Goal: Transaction & Acquisition: Book appointment/travel/reservation

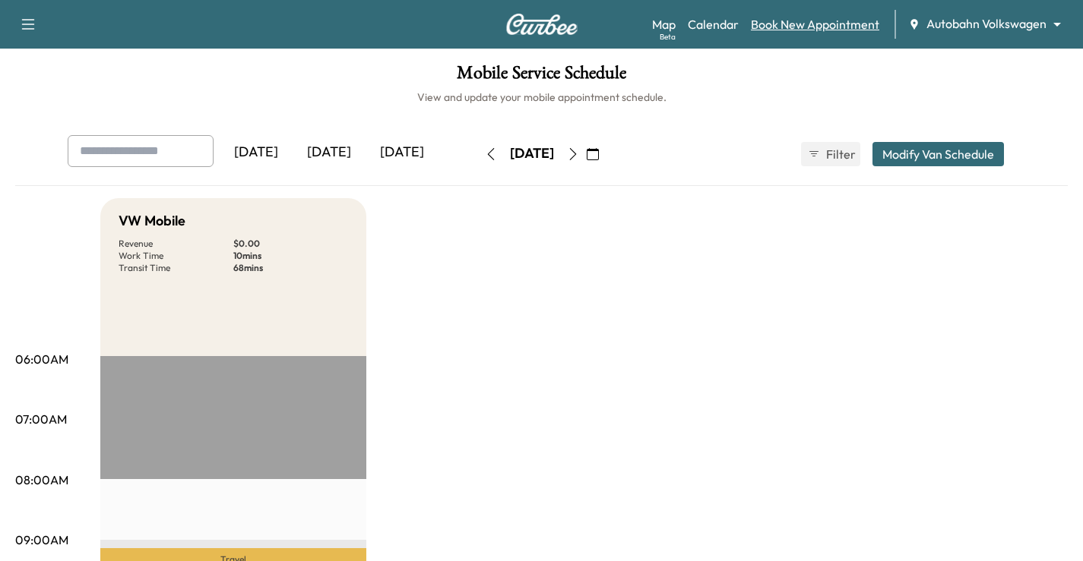
click at [817, 27] on link "Book New Appointment" at bounding box center [815, 24] width 128 height 18
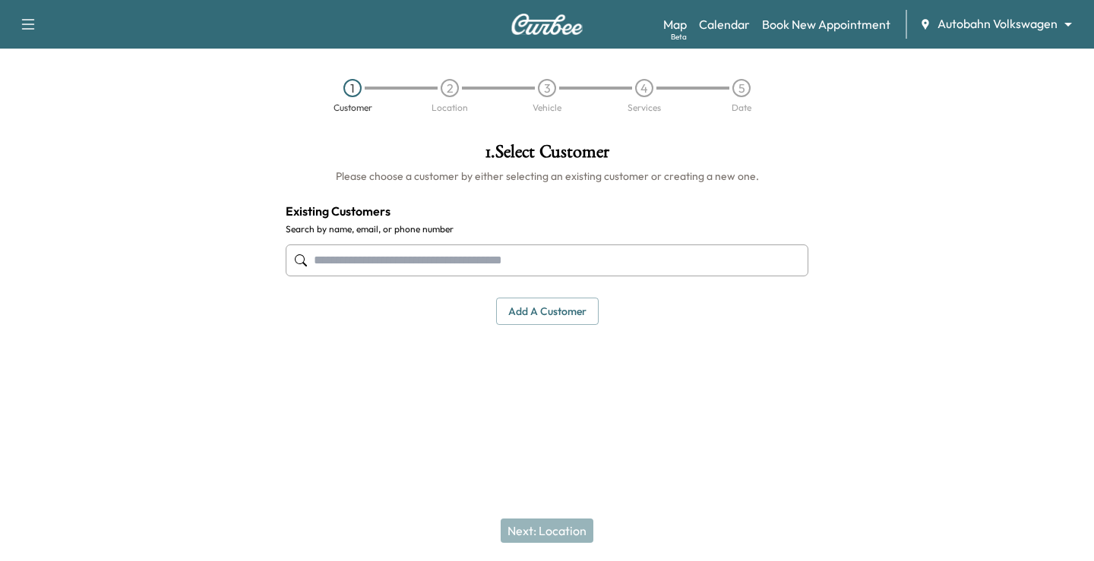
paste input "**********"
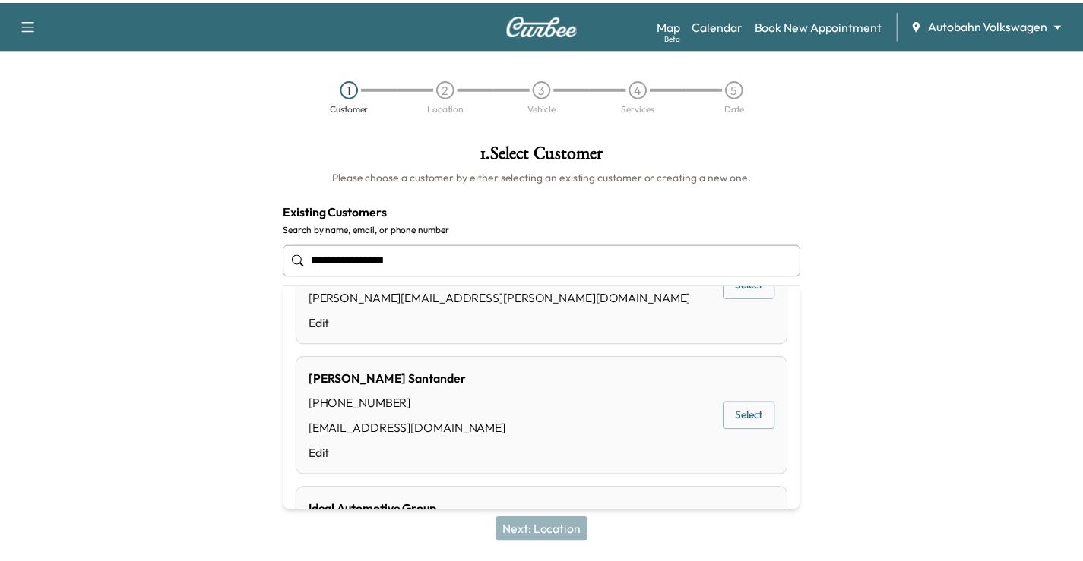
scroll to position [456, 0]
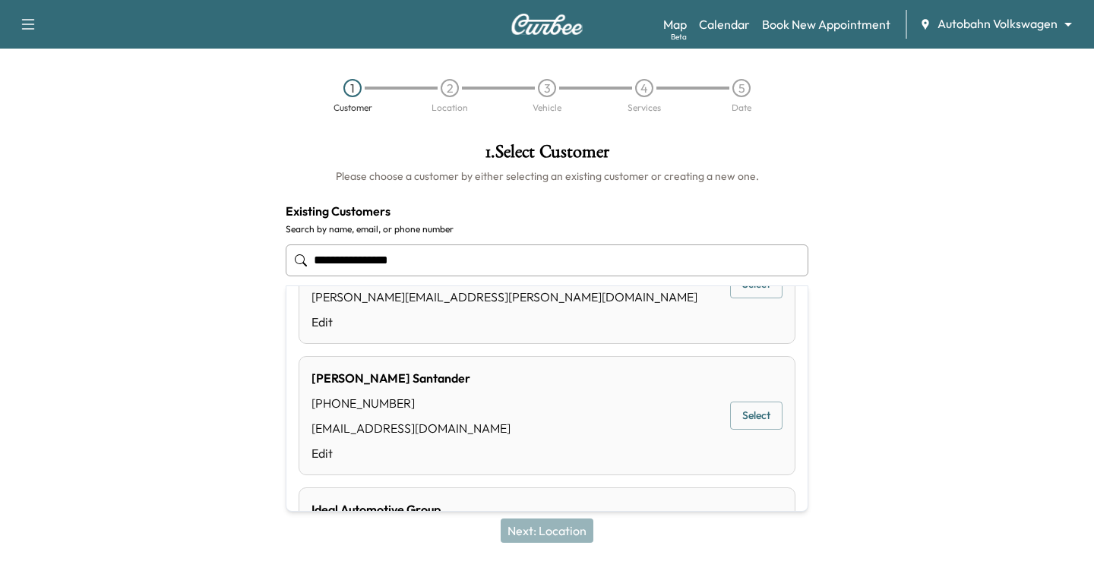
type input "**********"
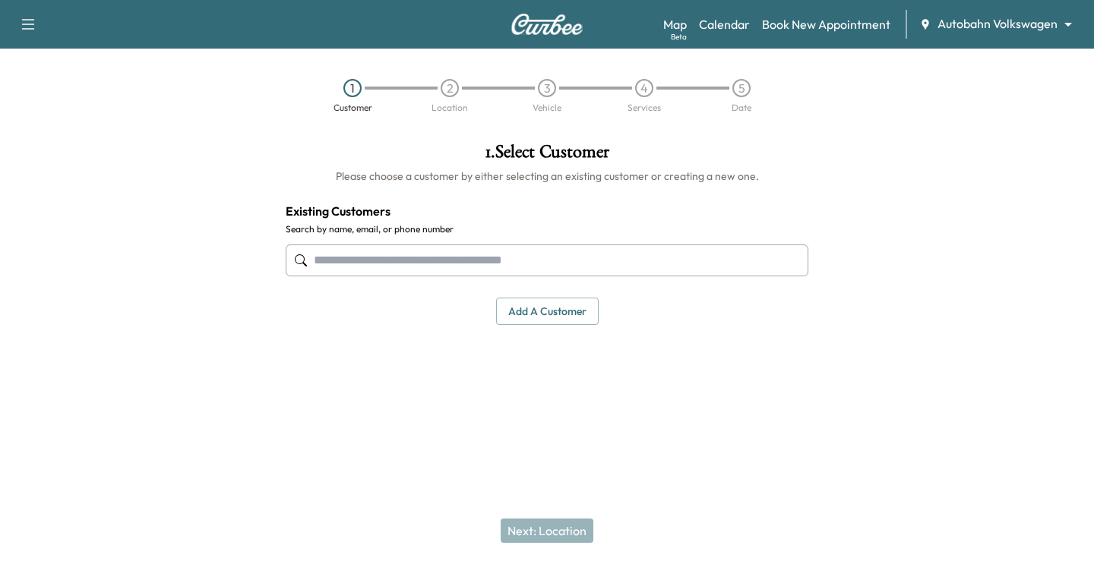
drag, startPoint x: 141, startPoint y: 339, endPoint x: 552, endPoint y: 24, distance: 517.5
click at [141, 339] on div at bounding box center [136, 271] width 273 height 281
paste input "**********"
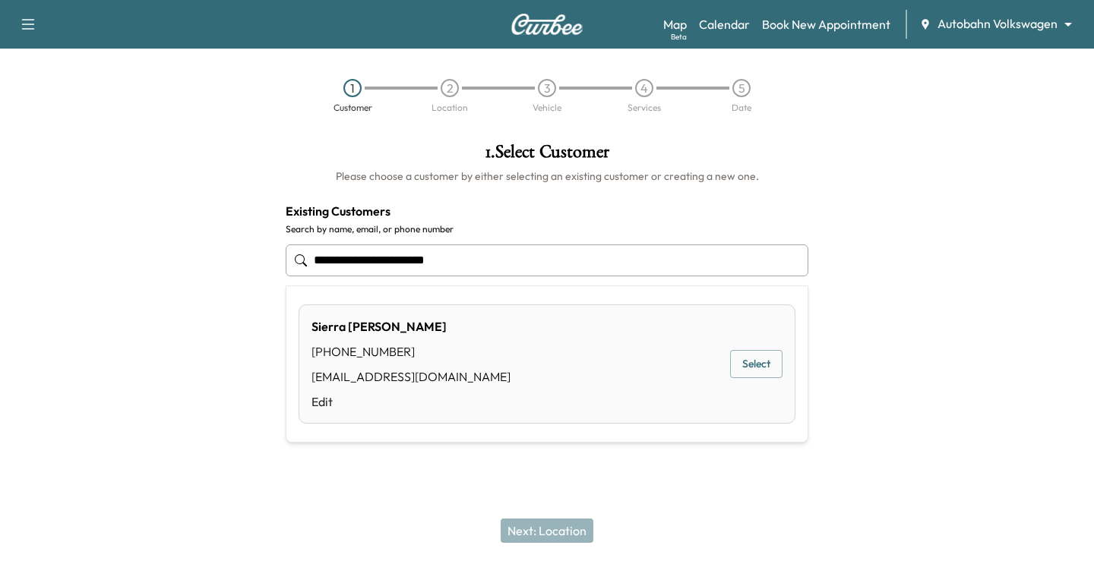
click at [735, 374] on button "Select" at bounding box center [756, 364] width 52 height 28
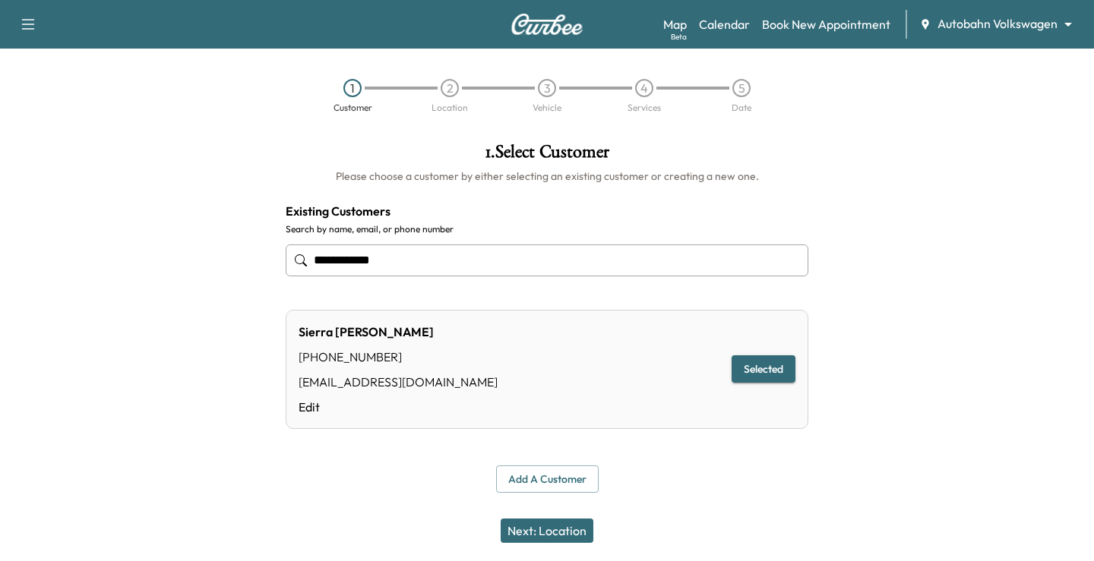
type input "**********"
click at [552, 529] on button "Next: Location" at bounding box center [547, 531] width 93 height 24
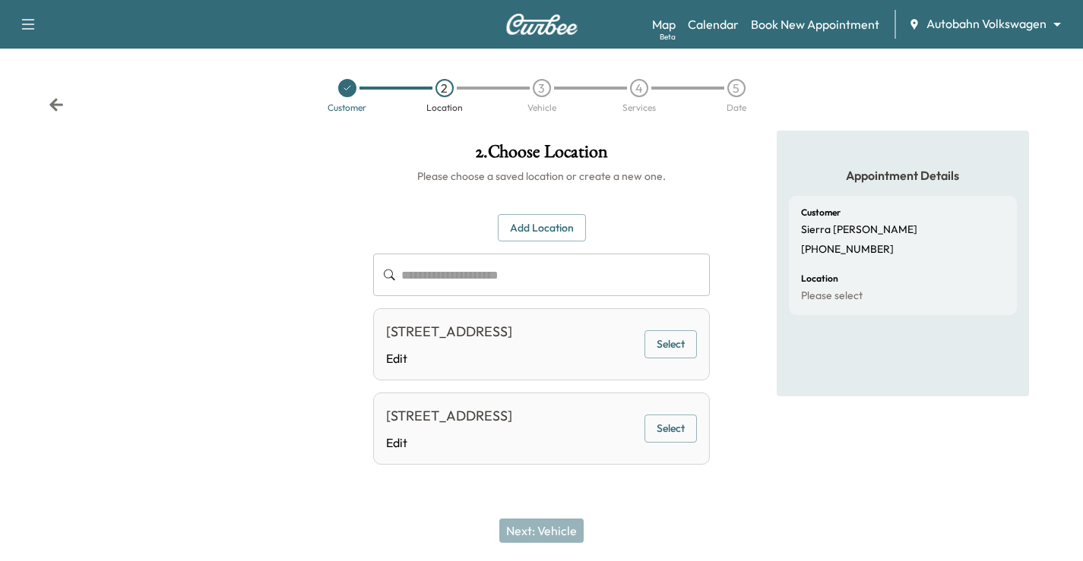
click at [671, 357] on button "Select" at bounding box center [670, 344] width 52 height 28
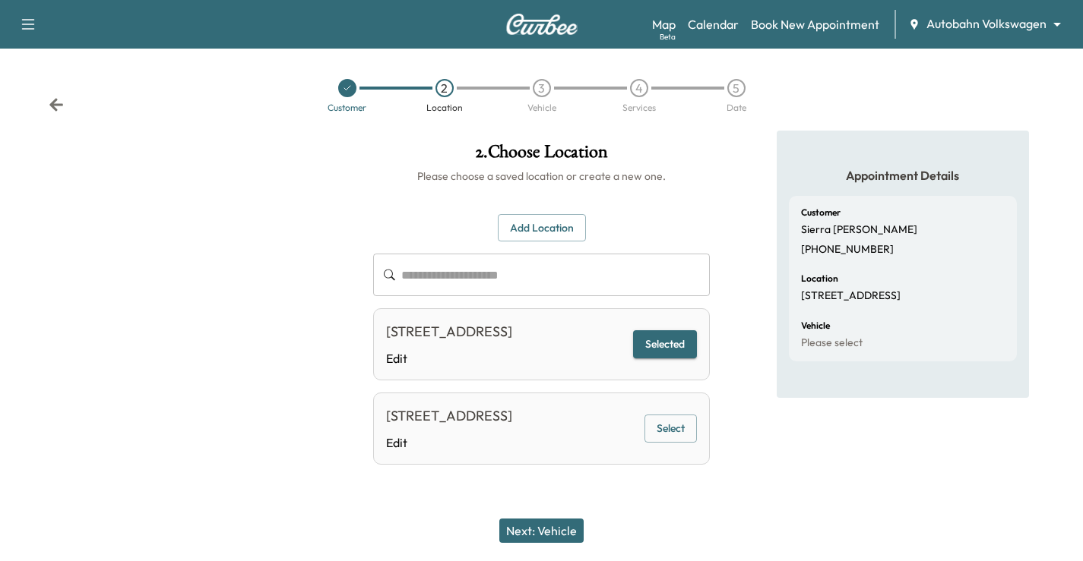
click at [555, 525] on button "Next: Vehicle" at bounding box center [541, 531] width 84 height 24
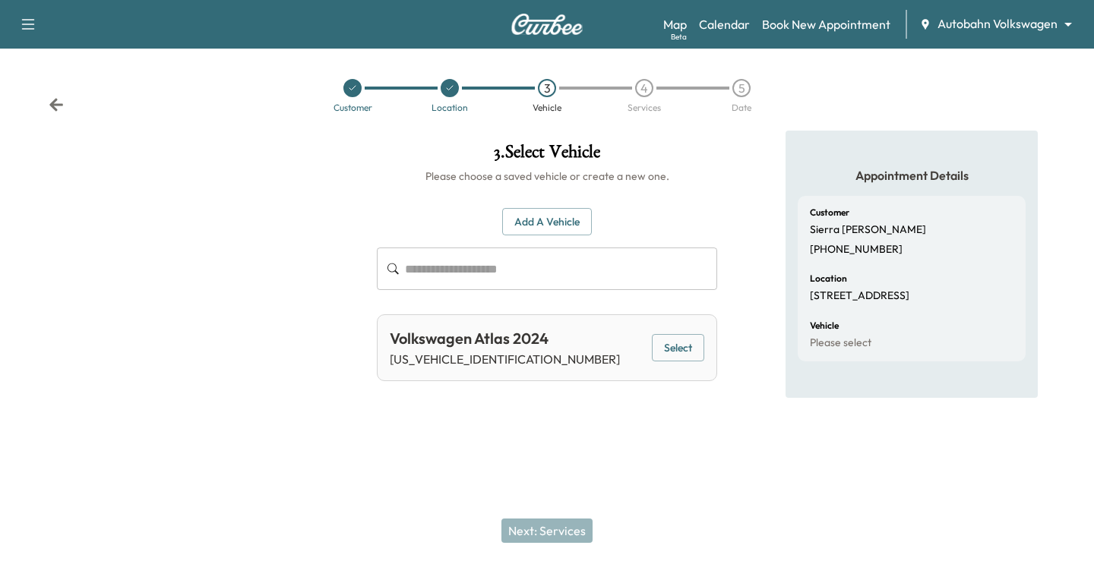
click at [691, 346] on button "Select" at bounding box center [678, 348] width 52 height 28
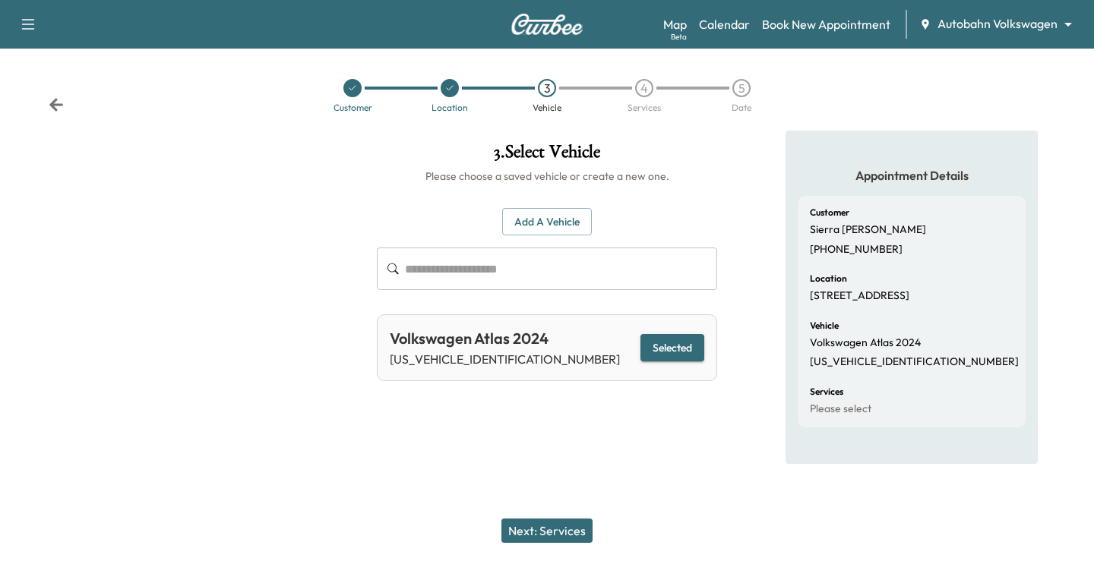
click at [564, 536] on button "Next: Services" at bounding box center [546, 531] width 91 height 24
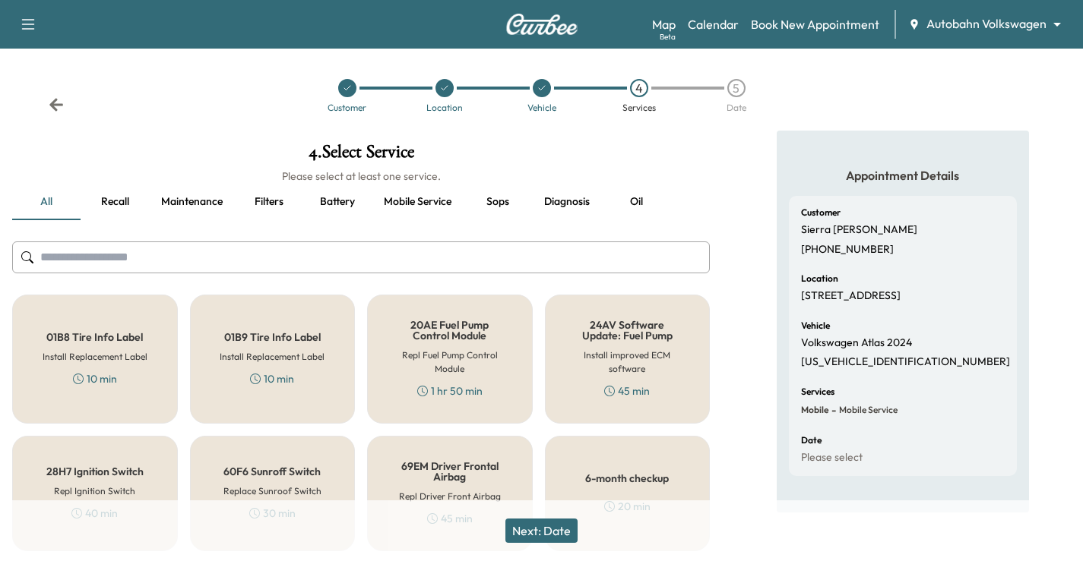
scroll to position [76, 0]
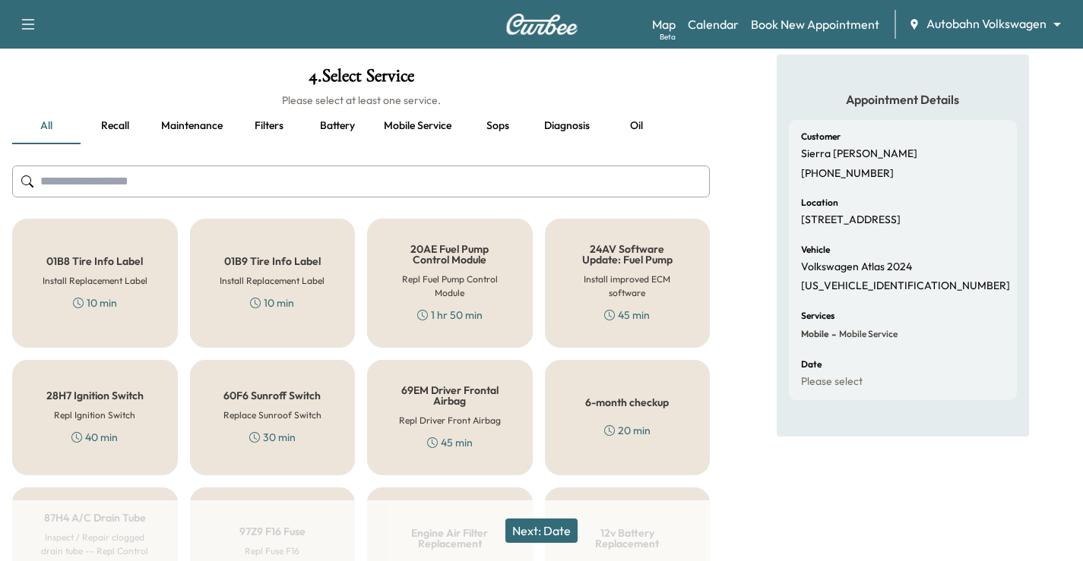
click at [638, 406] on h5 "6-month checkup" at bounding box center [627, 402] width 84 height 11
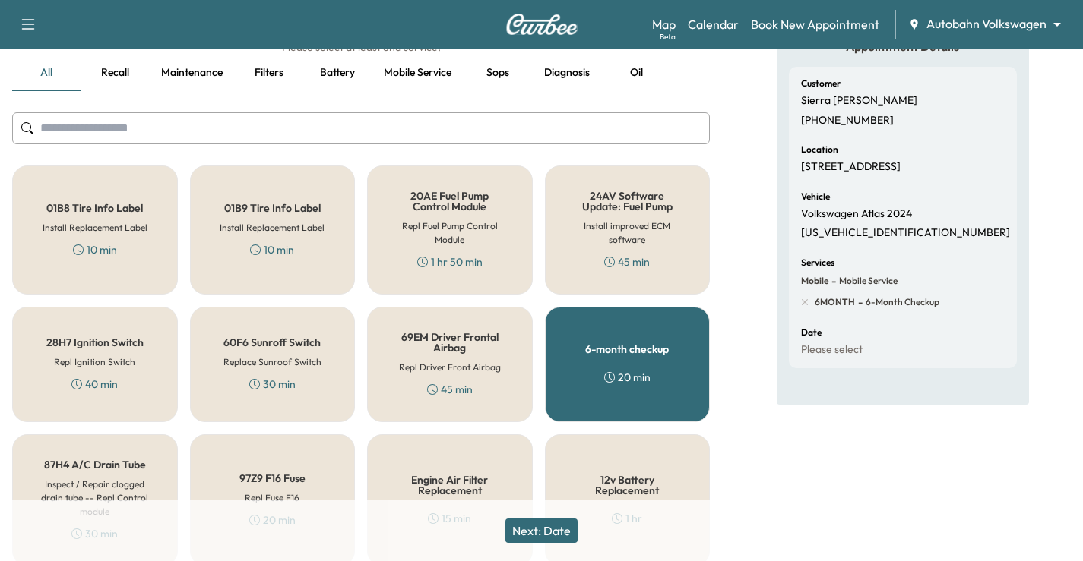
scroll to position [152, 0]
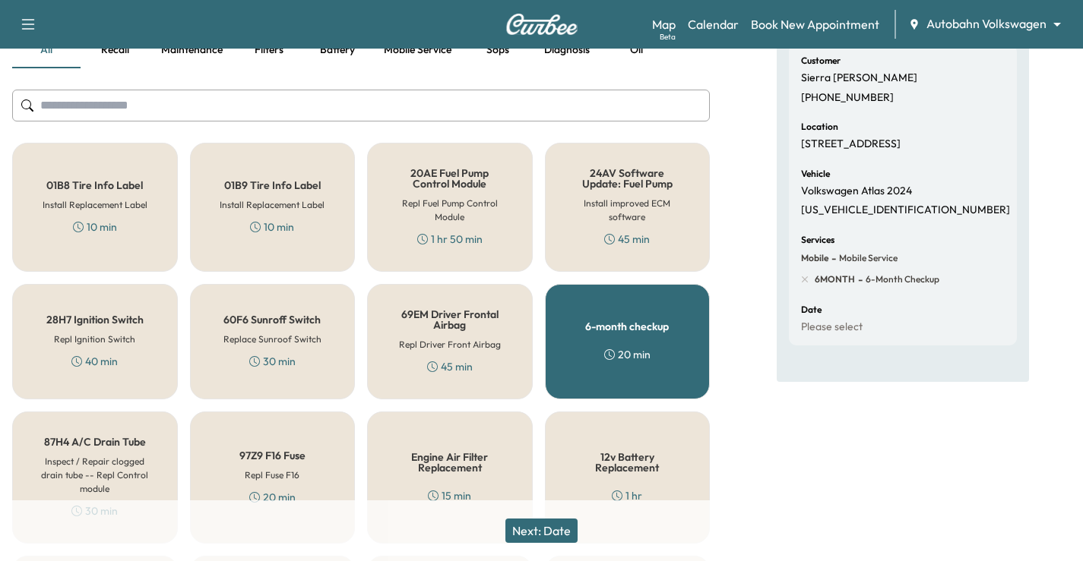
click at [545, 536] on button "Next: Date" at bounding box center [541, 531] width 72 height 24
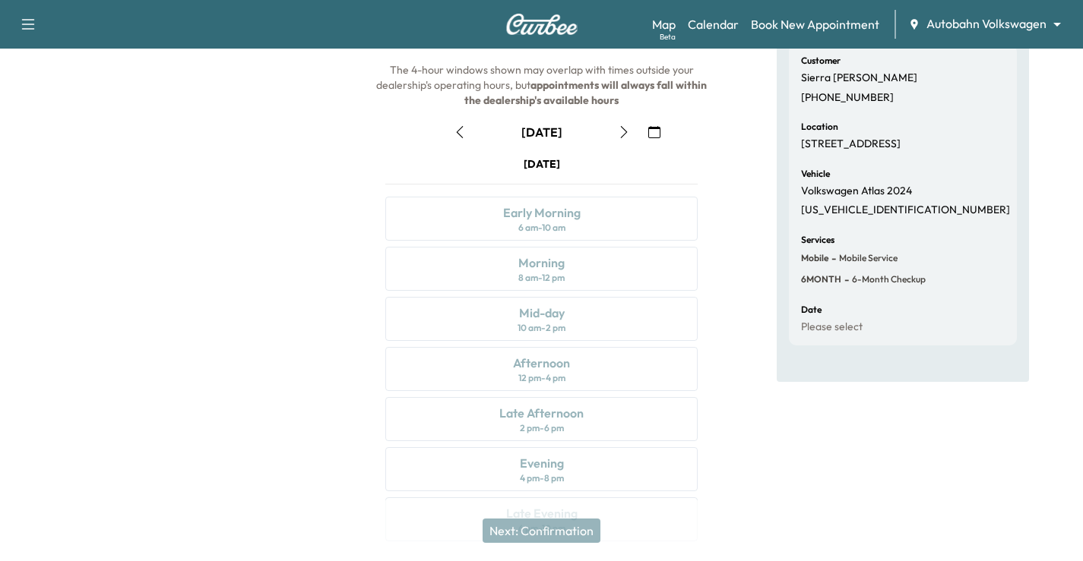
click at [650, 131] on icon "button" at bounding box center [654, 132] width 12 height 12
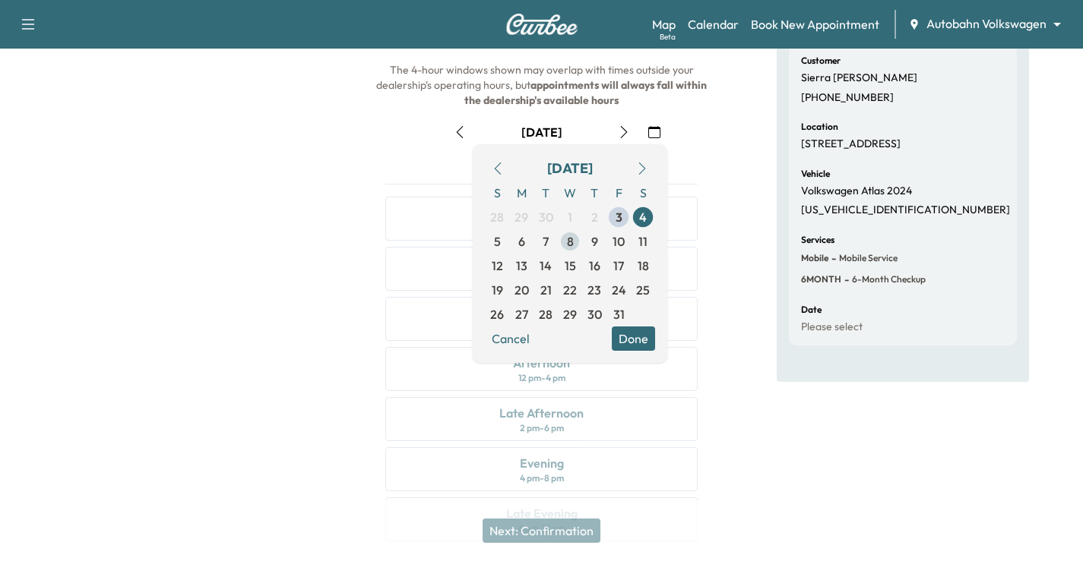
click at [570, 244] on span "8" at bounding box center [570, 241] width 7 height 18
click at [637, 343] on button "Done" at bounding box center [633, 339] width 43 height 24
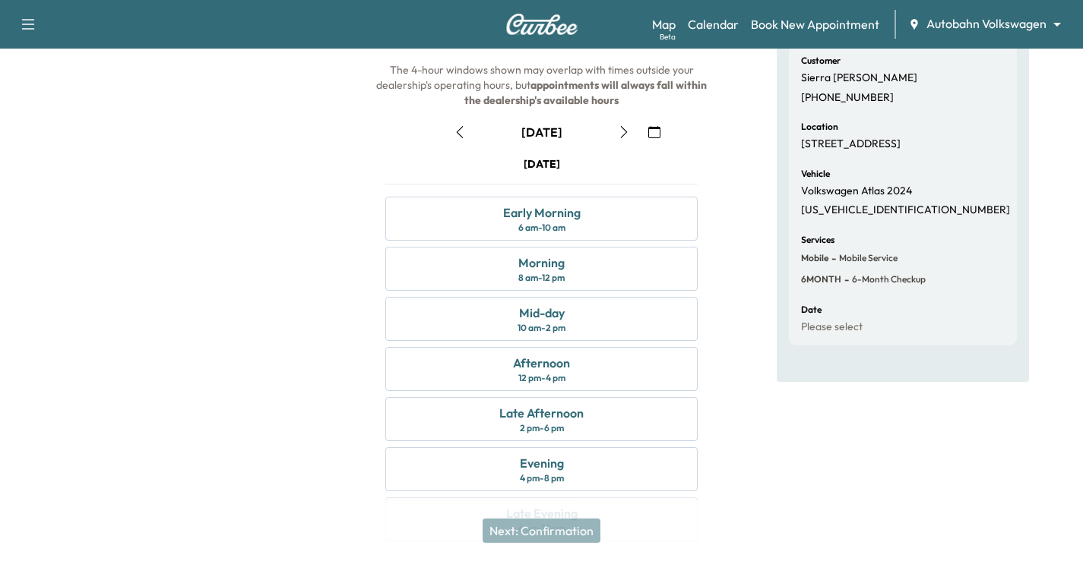
scroll to position [199, 0]
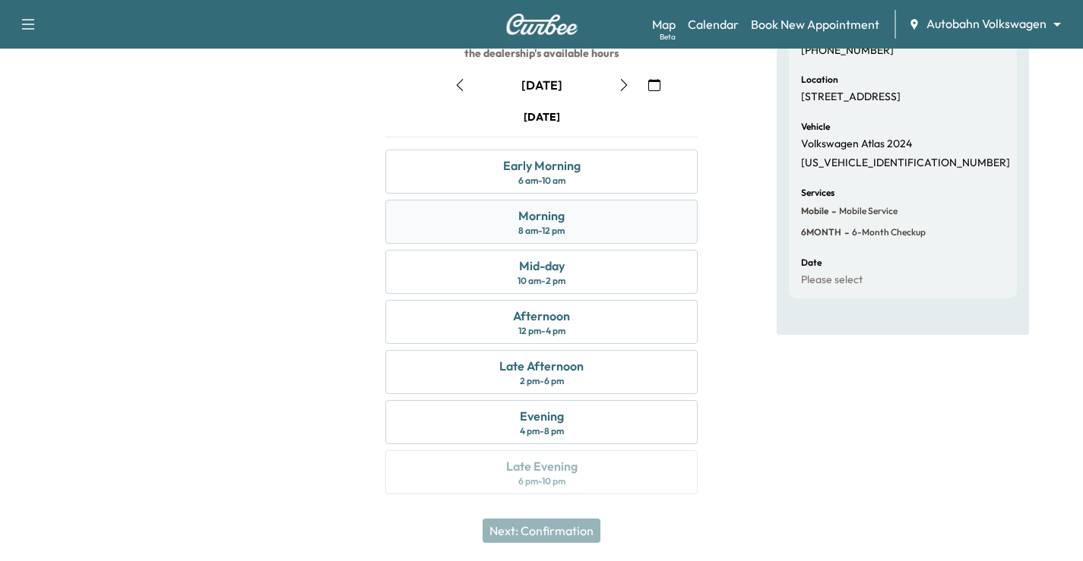
click at [574, 223] on div "Morning 8 am - 12 pm" at bounding box center [541, 222] width 312 height 44
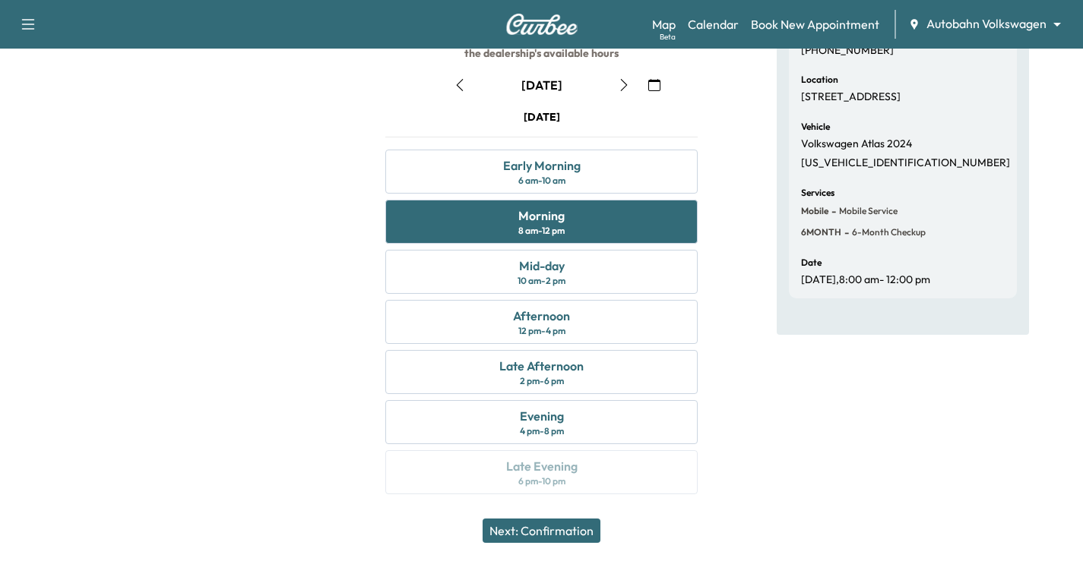
click at [593, 523] on button "Next: Confirmation" at bounding box center [541, 531] width 118 height 24
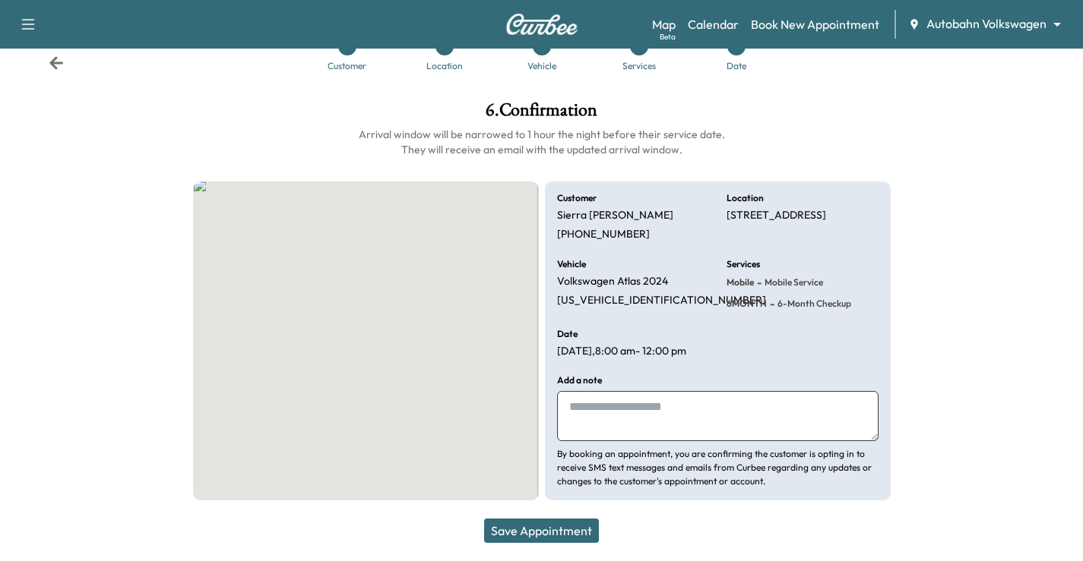
scroll to position [49, 0]
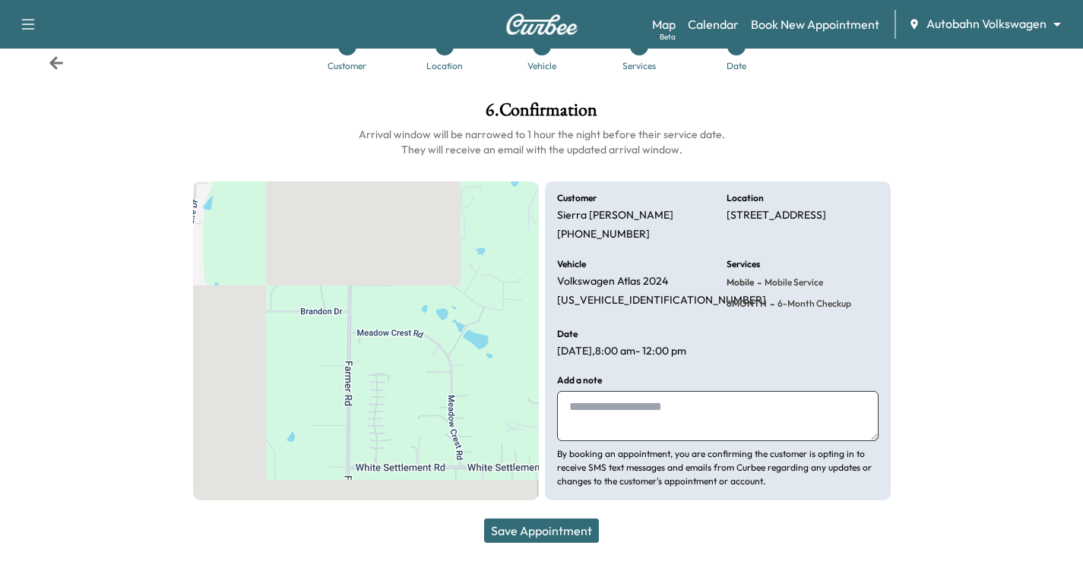
click at [652, 444] on div "Add a note By booking an appointment, you are confirming the customer is opting…" at bounding box center [717, 432] width 321 height 112
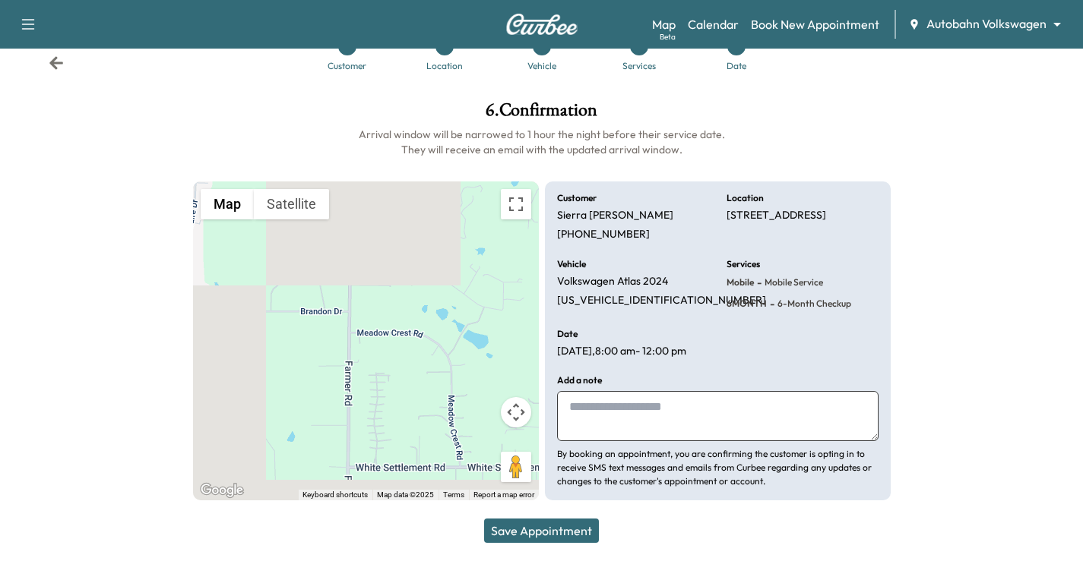
click at [673, 431] on textarea at bounding box center [717, 416] width 321 height 50
type textarea "**********"
click at [564, 533] on button "Save Appointment" at bounding box center [541, 531] width 115 height 24
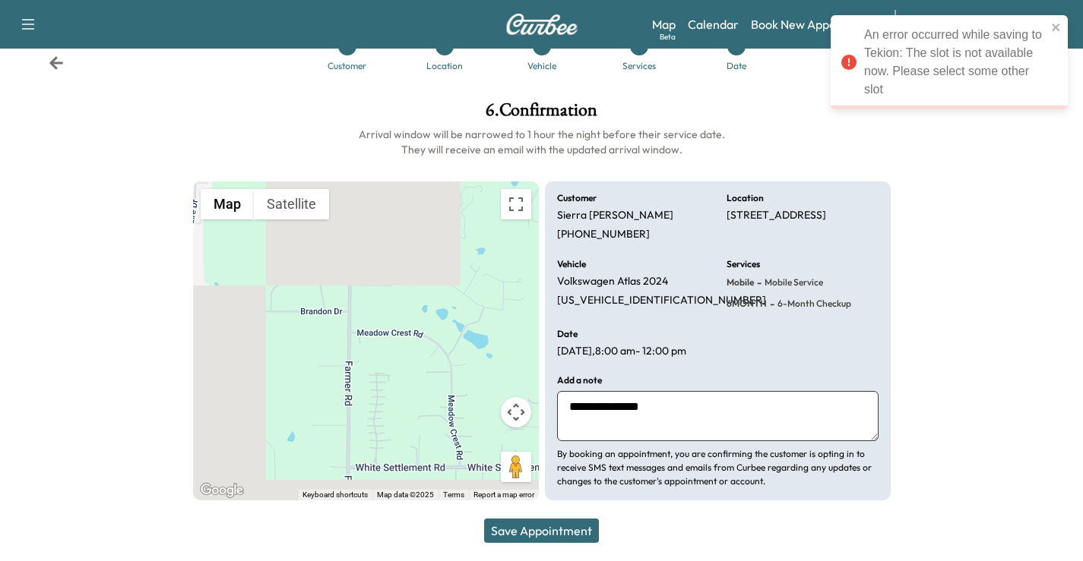
click at [62, 61] on icon at bounding box center [56, 62] width 15 height 15
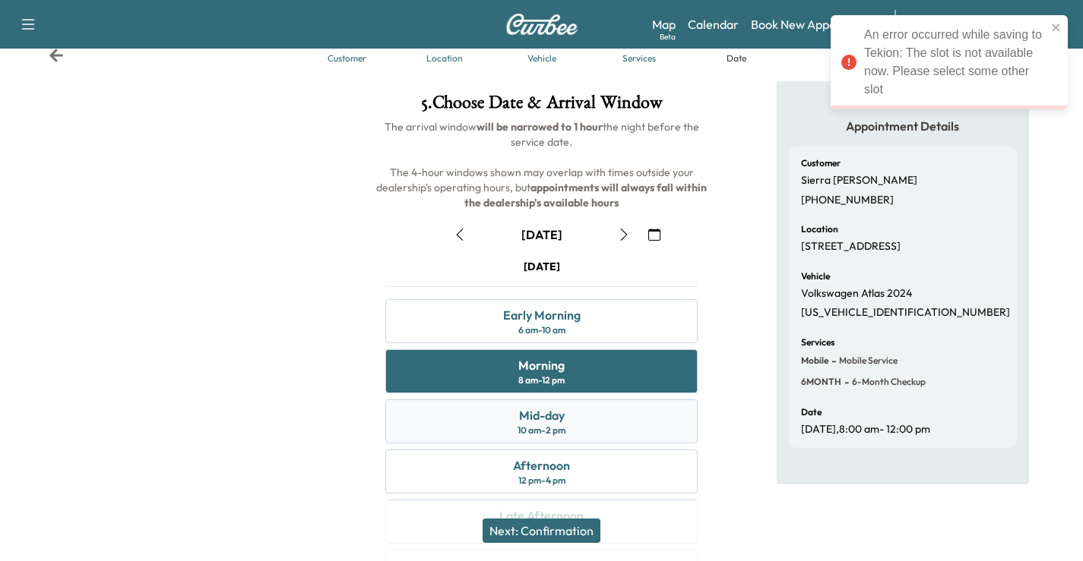
click at [586, 403] on div "Mid-day 10 am - 2 pm" at bounding box center [541, 422] width 312 height 44
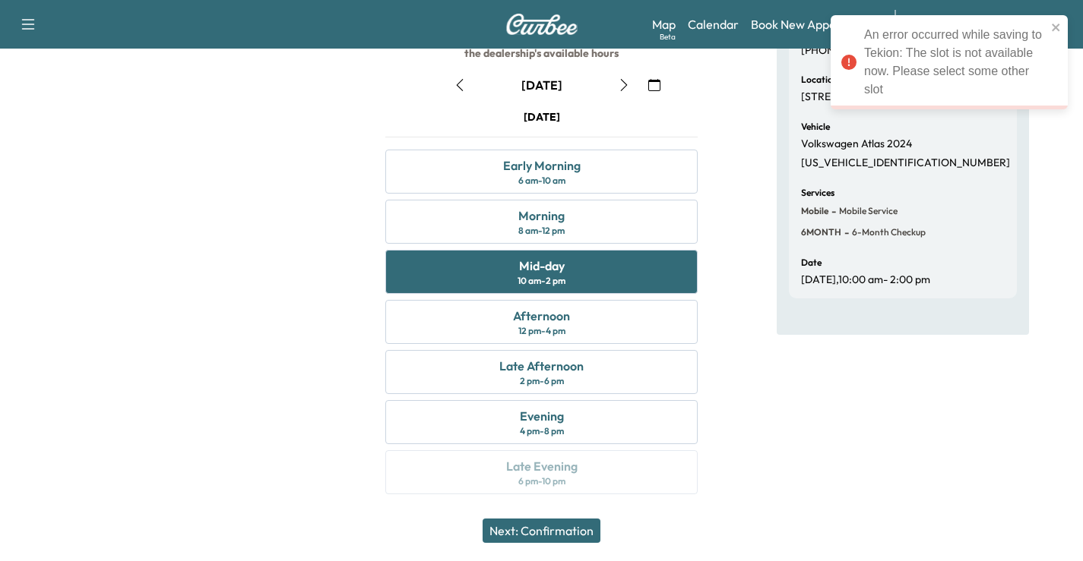
click at [590, 536] on button "Next: Confirmation" at bounding box center [541, 531] width 118 height 24
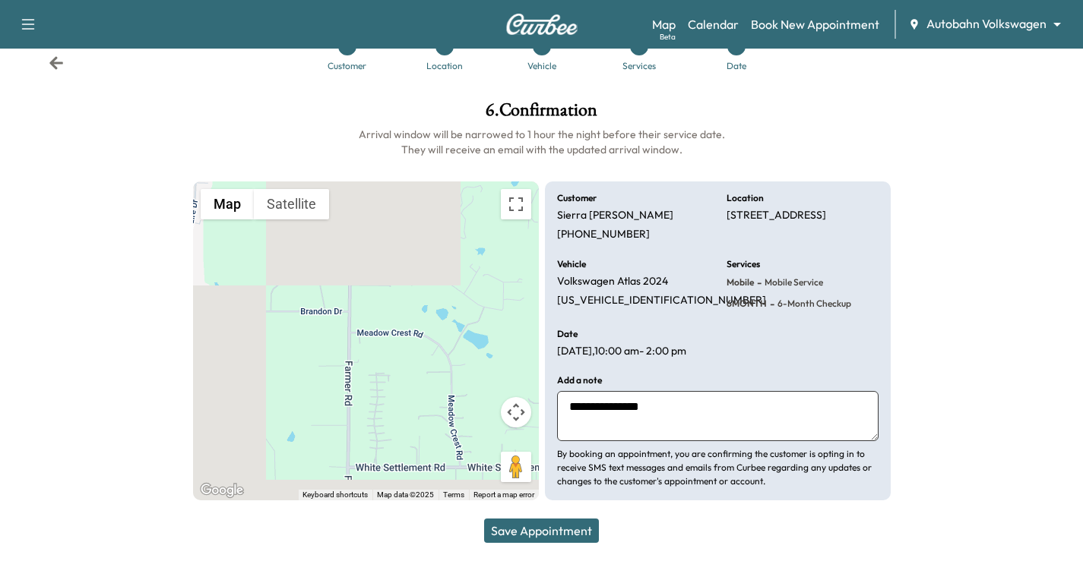
click at [564, 537] on button "Save Appointment" at bounding box center [541, 531] width 115 height 24
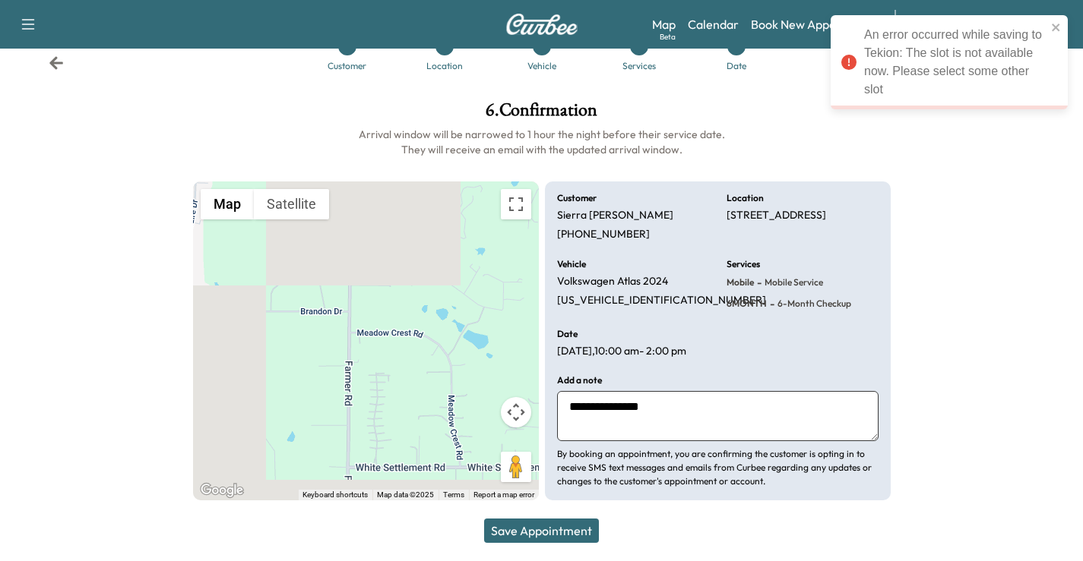
click at [57, 57] on icon at bounding box center [56, 62] width 15 height 15
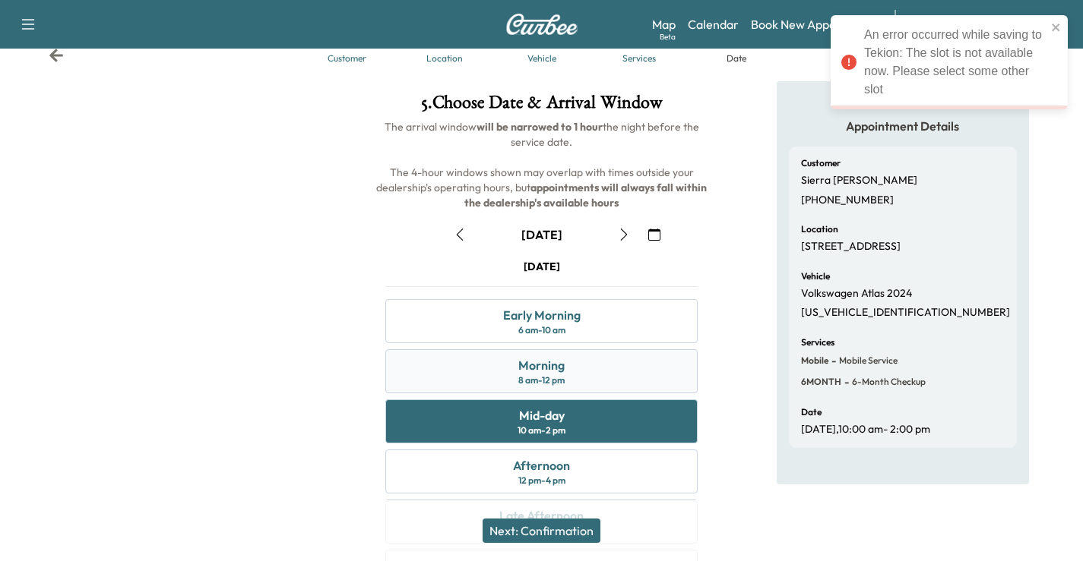
click at [622, 378] on div "Morning 8 am - 12 pm" at bounding box center [541, 371] width 312 height 44
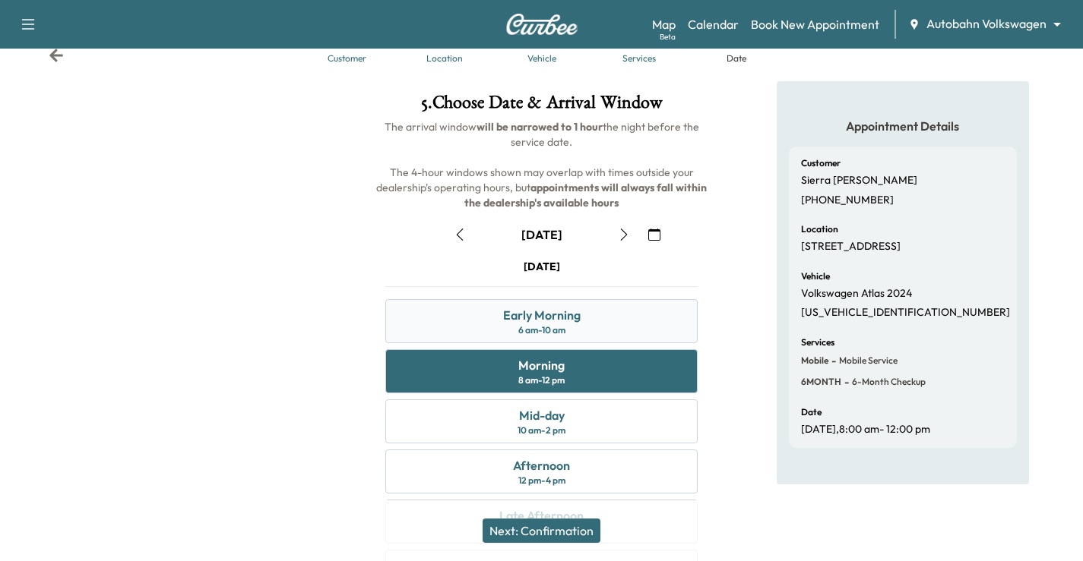
click at [580, 315] on div "Early Morning 6 am - 10 am" at bounding box center [541, 321] width 312 height 44
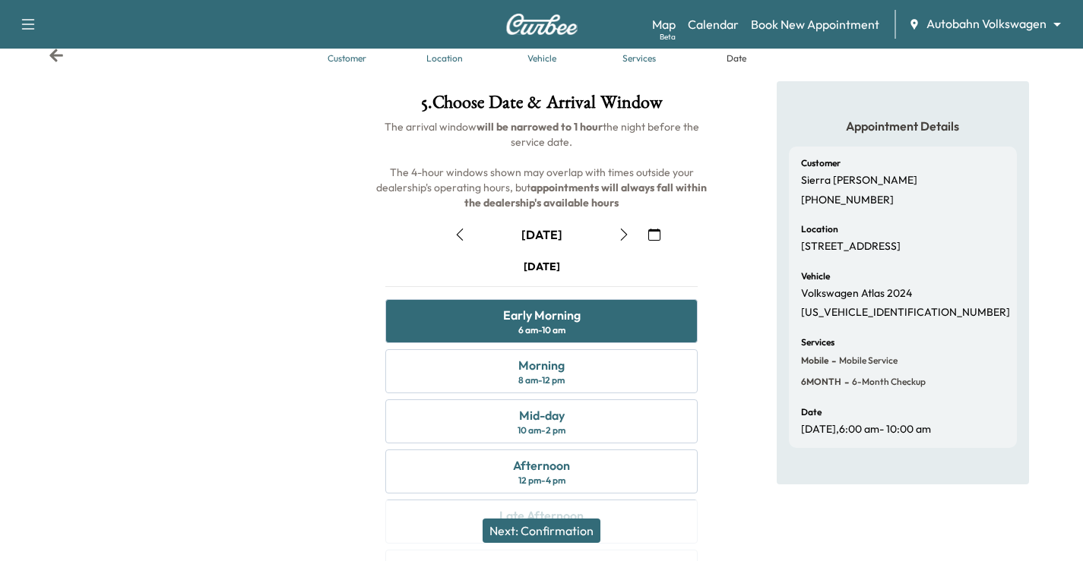
click at [576, 533] on button "Next: Confirmation" at bounding box center [541, 531] width 118 height 24
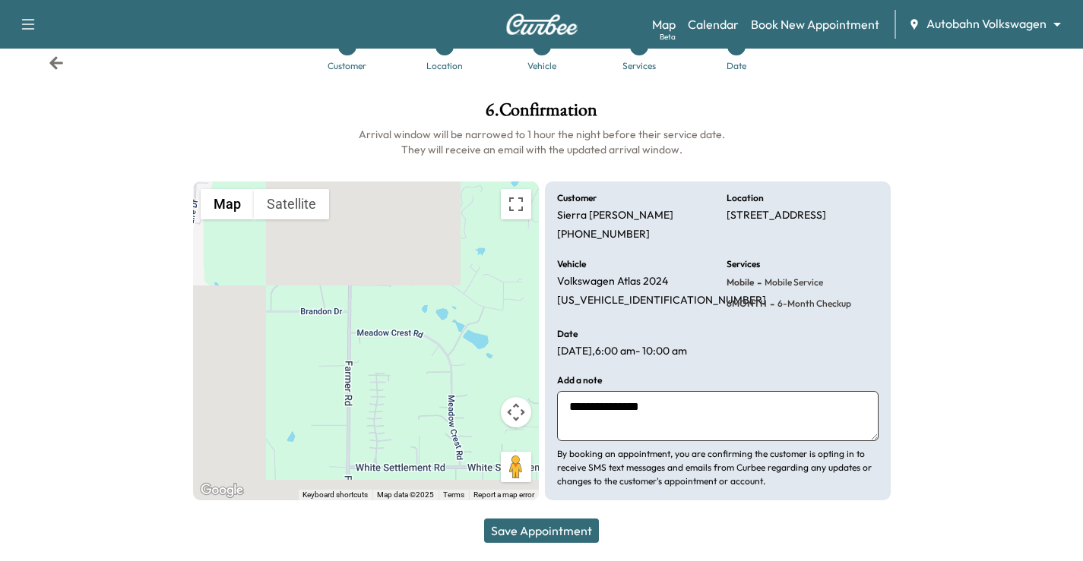
click at [700, 415] on textarea "**********" at bounding box center [717, 416] width 321 height 50
click at [551, 535] on button "Save Appointment" at bounding box center [541, 531] width 115 height 24
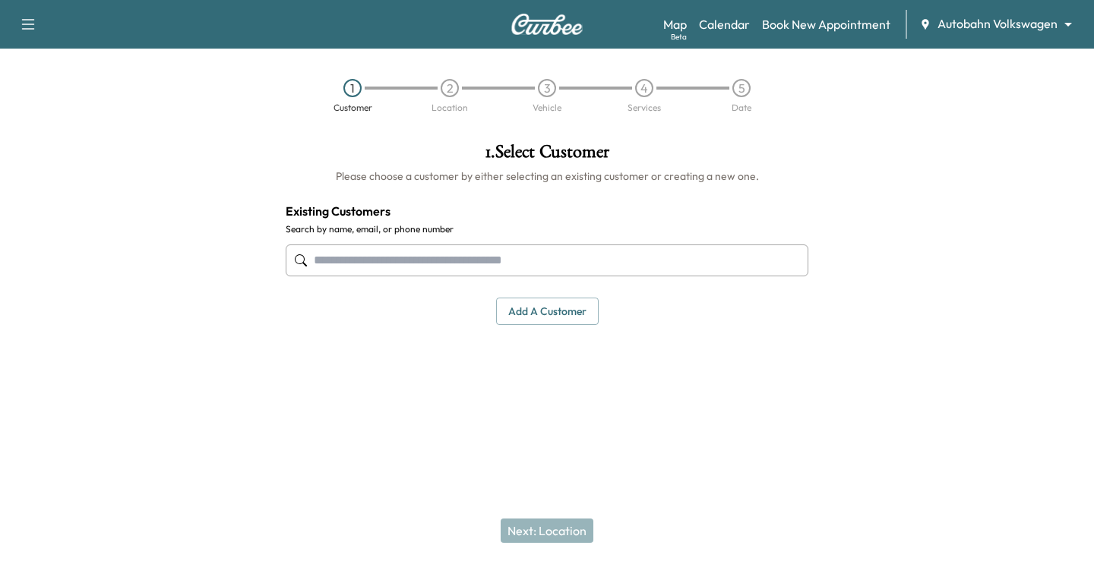
click at [1090, 170] on div at bounding box center [956, 271] width 273 height 281
